Goal: Navigation & Orientation: Go to known website

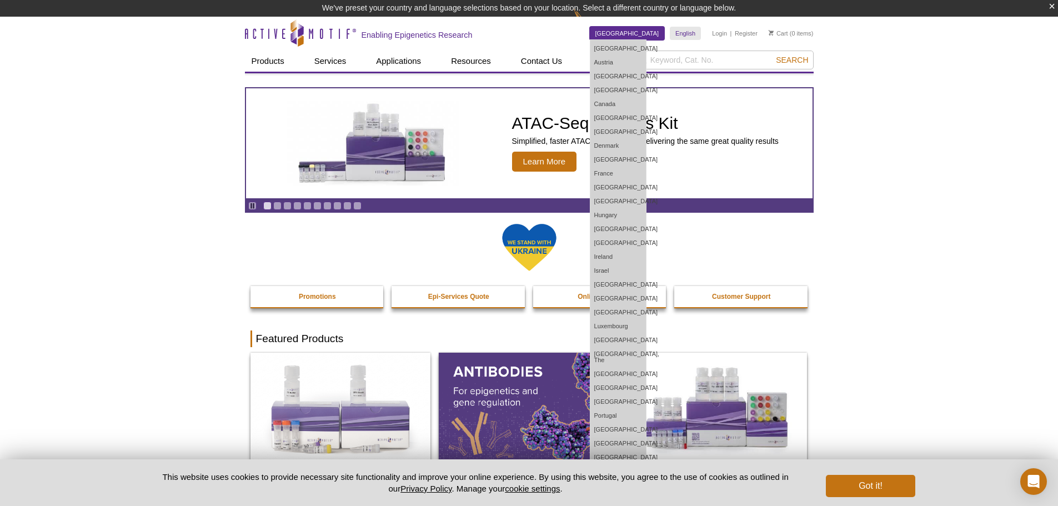
click at [643, 32] on link "[GEOGRAPHIC_DATA]" at bounding box center [627, 33] width 75 height 13
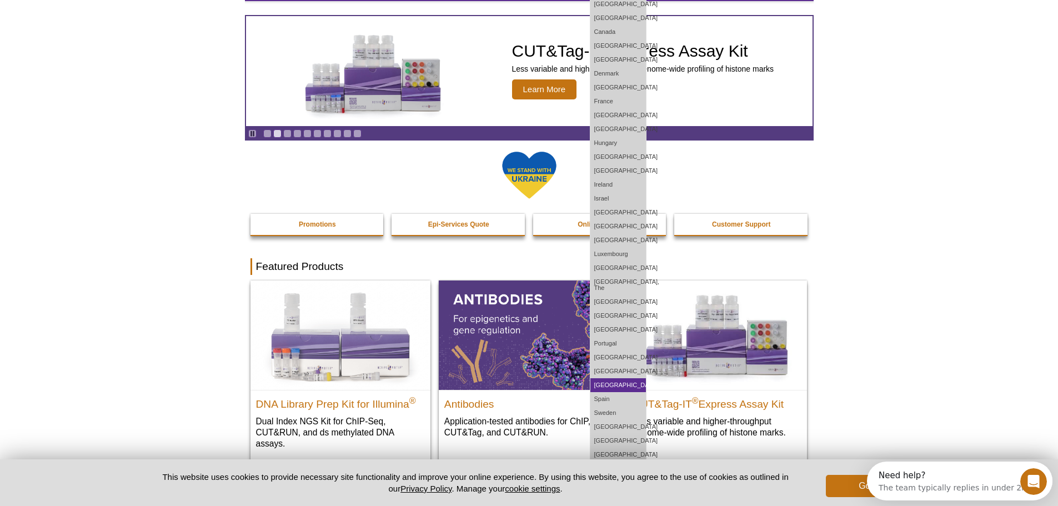
scroll to position [111, 0]
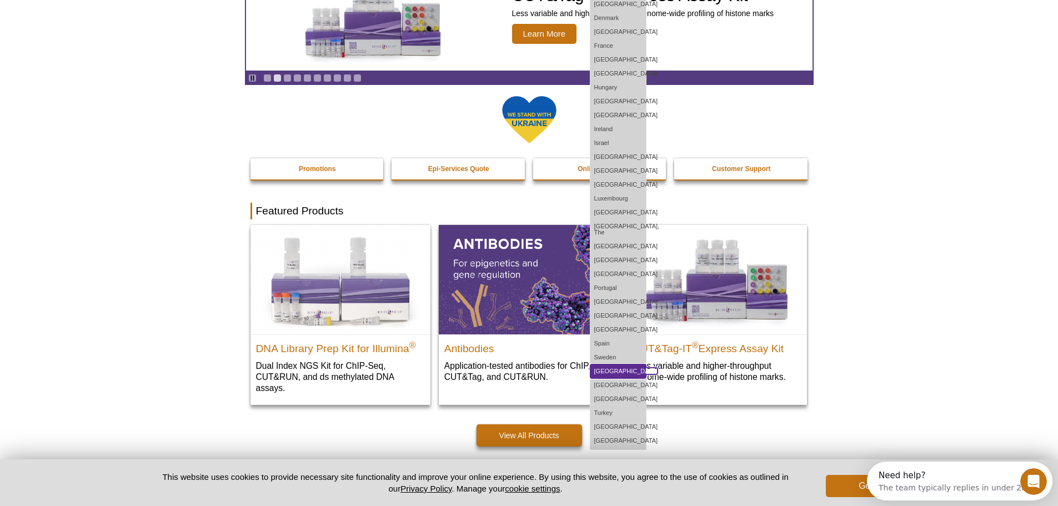
click at [646, 364] on link "[GEOGRAPHIC_DATA]" at bounding box center [618, 371] width 56 height 14
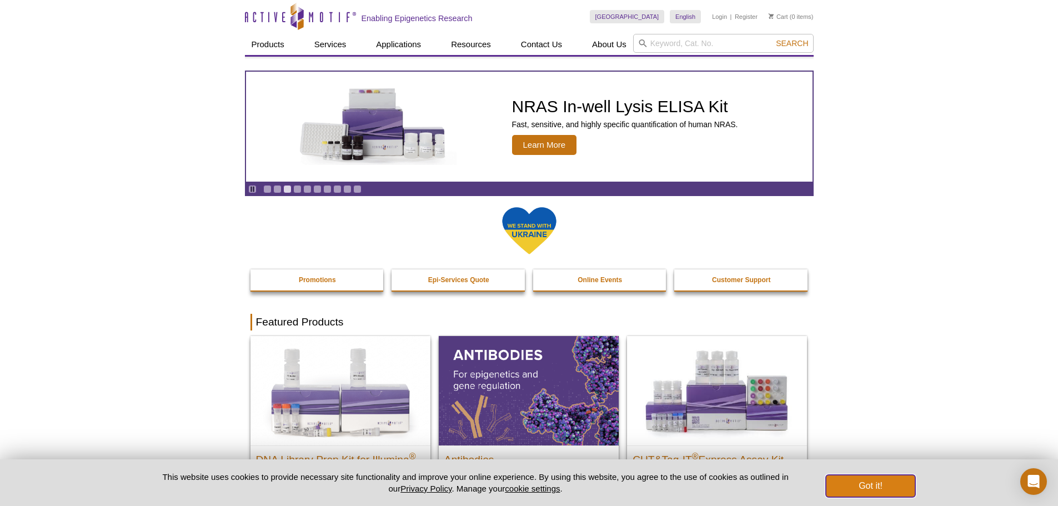
click at [870, 483] on button "Got it!" at bounding box center [870, 486] width 89 height 22
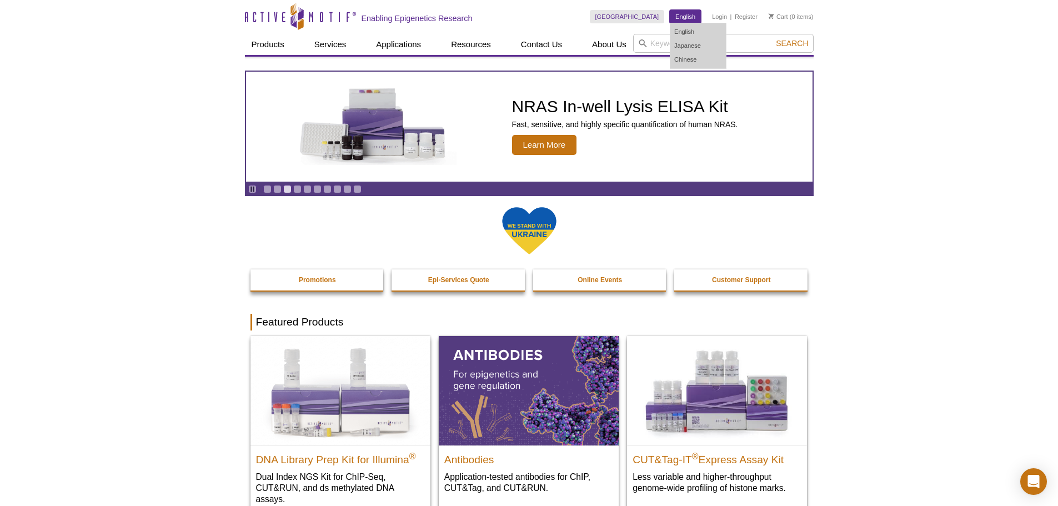
click at [691, 18] on link "English" at bounding box center [685, 16] width 31 height 13
